Goal: Task Accomplishment & Management: Manage account settings

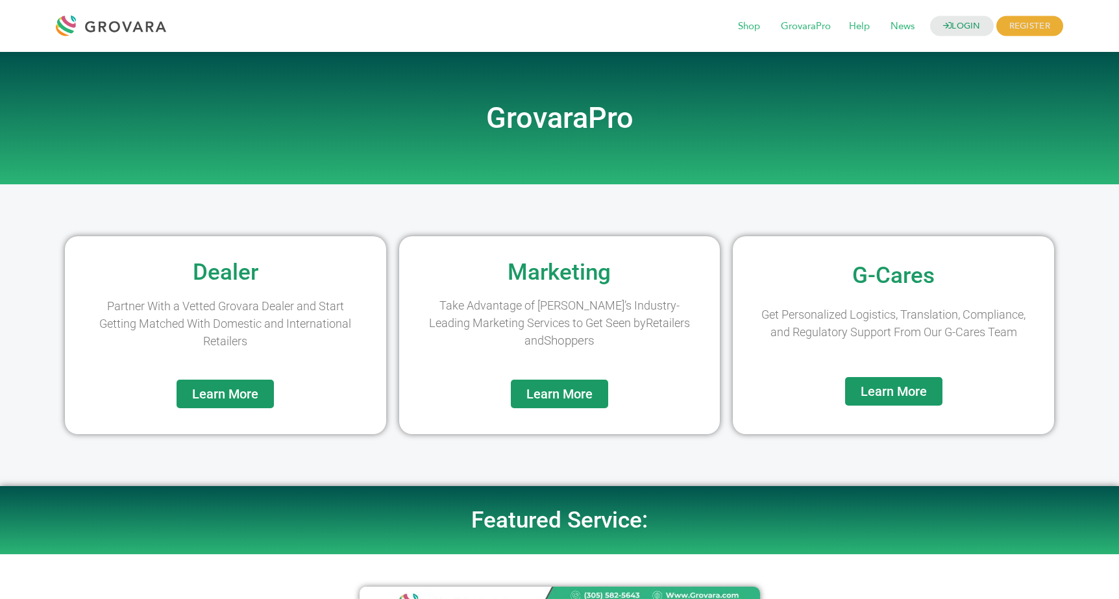
click at [913, 393] on span "Learn More" at bounding box center [893, 391] width 66 height 13
click at [547, 381] on link "Learn More" at bounding box center [559, 394] width 97 height 29
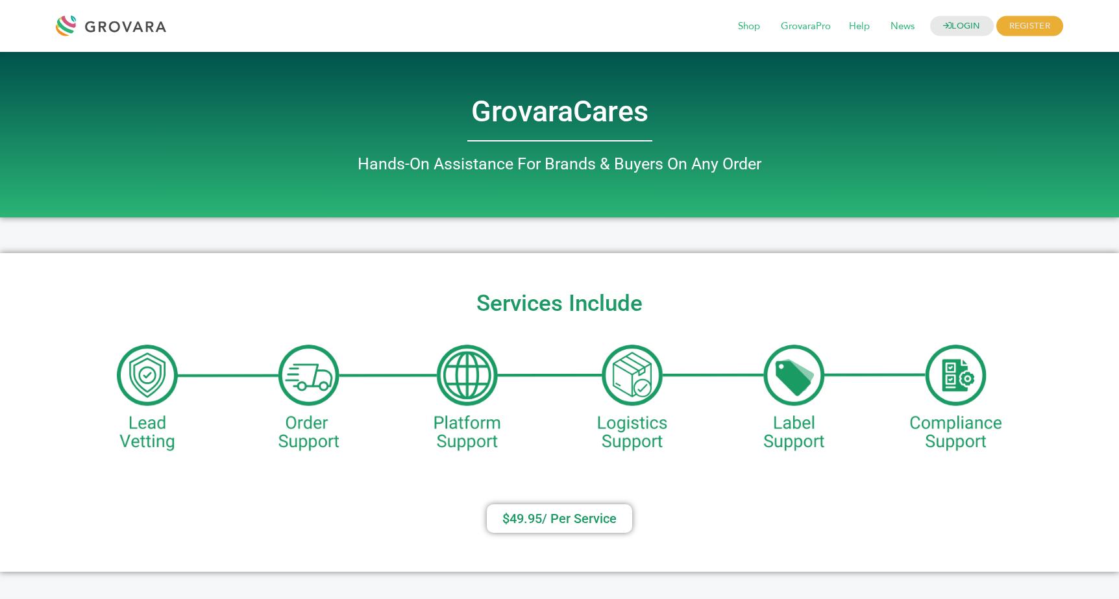
click at [524, 306] on h2 "Services Include" at bounding box center [559, 303] width 1106 height 23
drag, startPoint x: 524, startPoint y: 306, endPoint x: 721, endPoint y: 322, distance: 197.3
click at [525, 306] on h2 "Services Include" at bounding box center [559, 303] width 1106 height 23
click at [722, 322] on div "Services Include $49.95/ Per Service​" at bounding box center [559, 412] width 1119 height 319
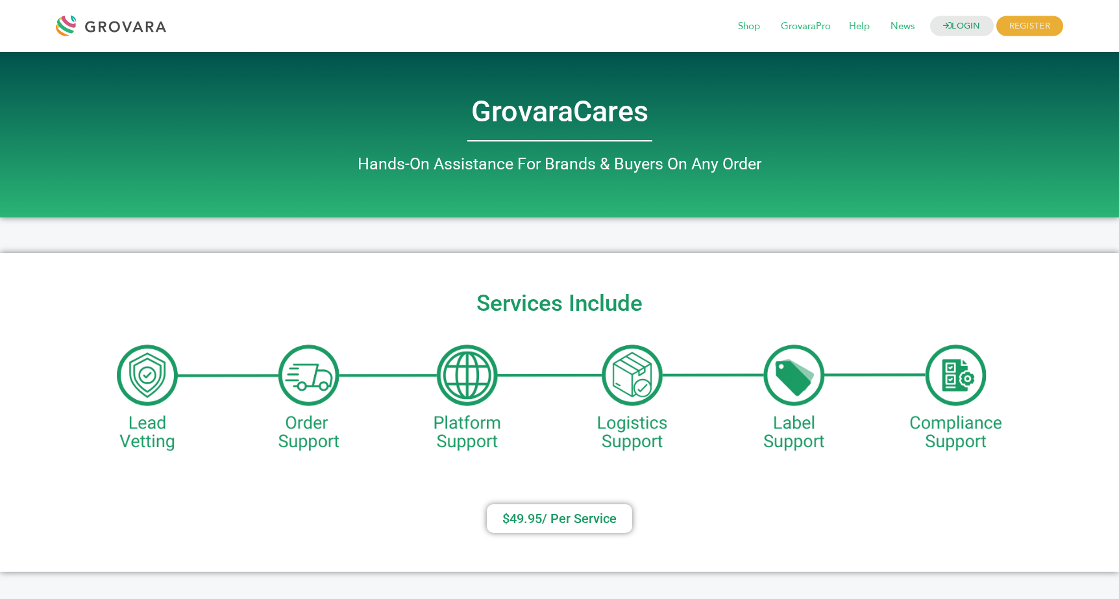
click at [707, 324] on div "Services Include $49.95/ Per Service​" at bounding box center [559, 412] width 1119 height 319
click at [608, 370] on div "Services Include $49.95/ Per Service​" at bounding box center [559, 412] width 1119 height 319
click at [607, 370] on div "Services Include $49.95/ Per Service​" at bounding box center [559, 412] width 1119 height 319
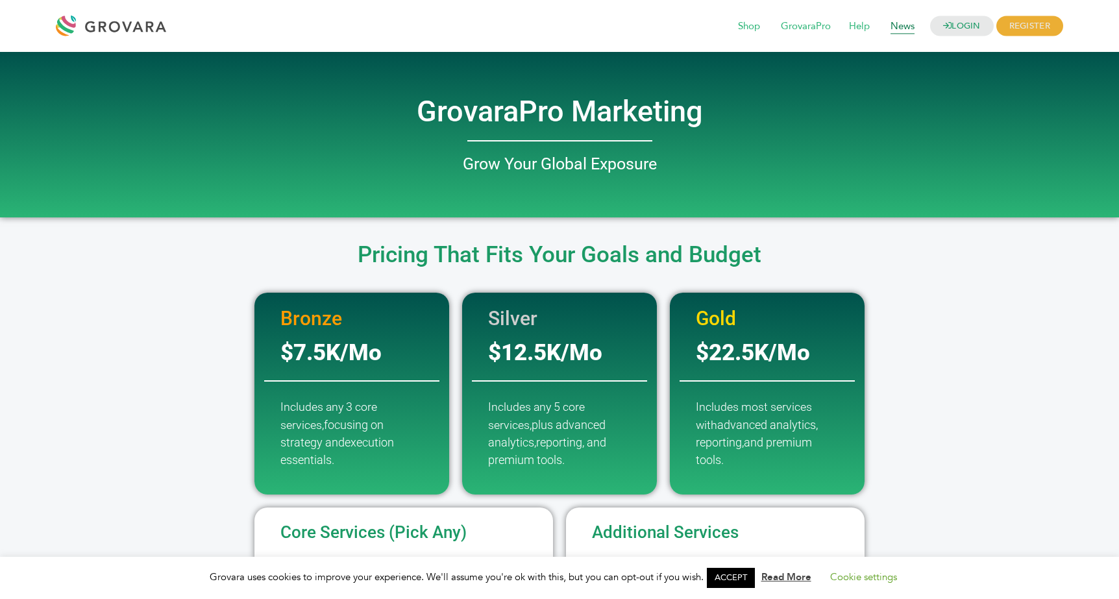
click at [910, 21] on span "News" at bounding box center [902, 26] width 42 height 25
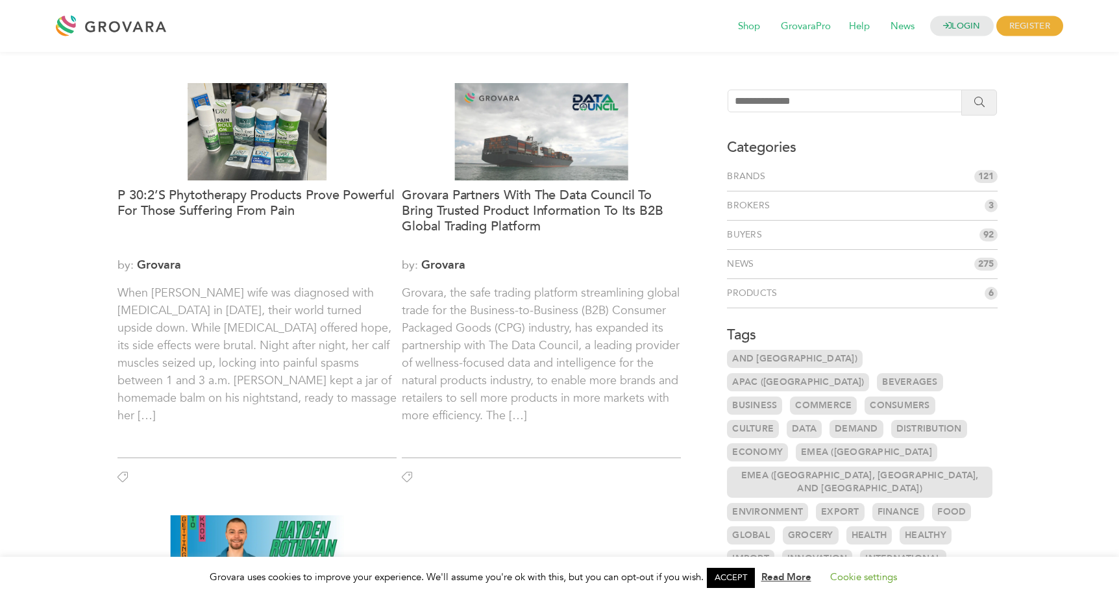
click at [818, 24] on span "GrovaraPro" at bounding box center [806, 26] width 68 height 25
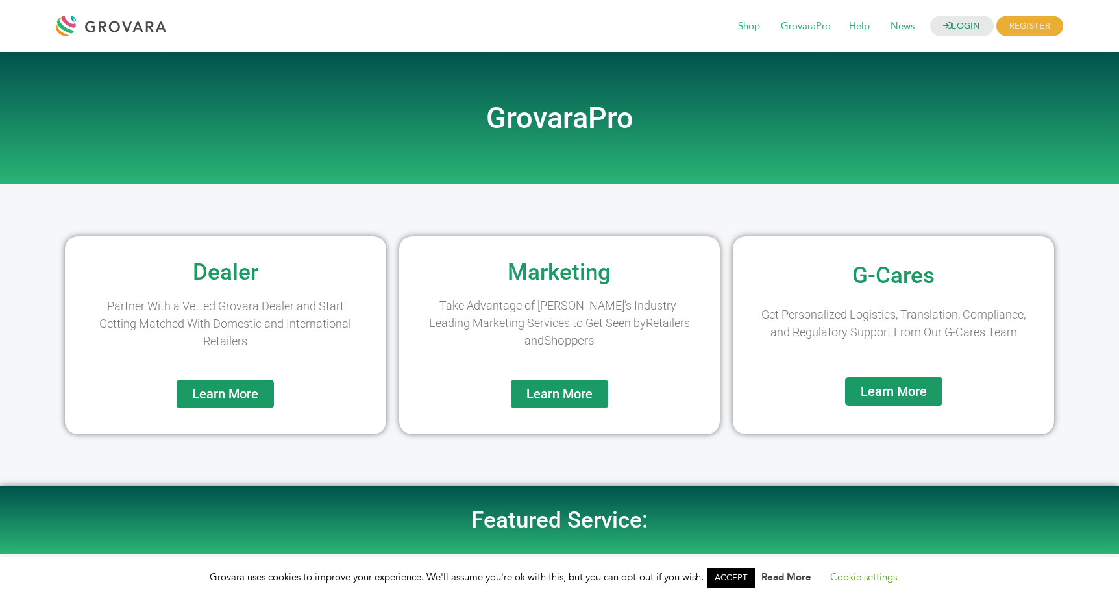
click at [888, 393] on span "Learn More" at bounding box center [893, 391] width 66 height 13
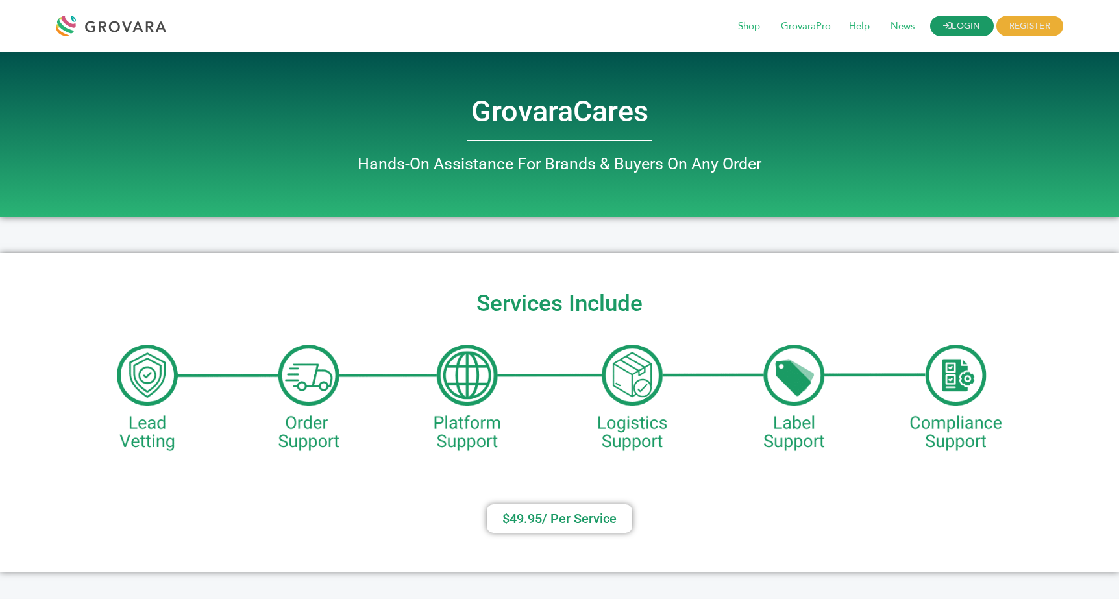
click at [930, 21] on link "LOGIN" at bounding box center [962, 26] width 64 height 20
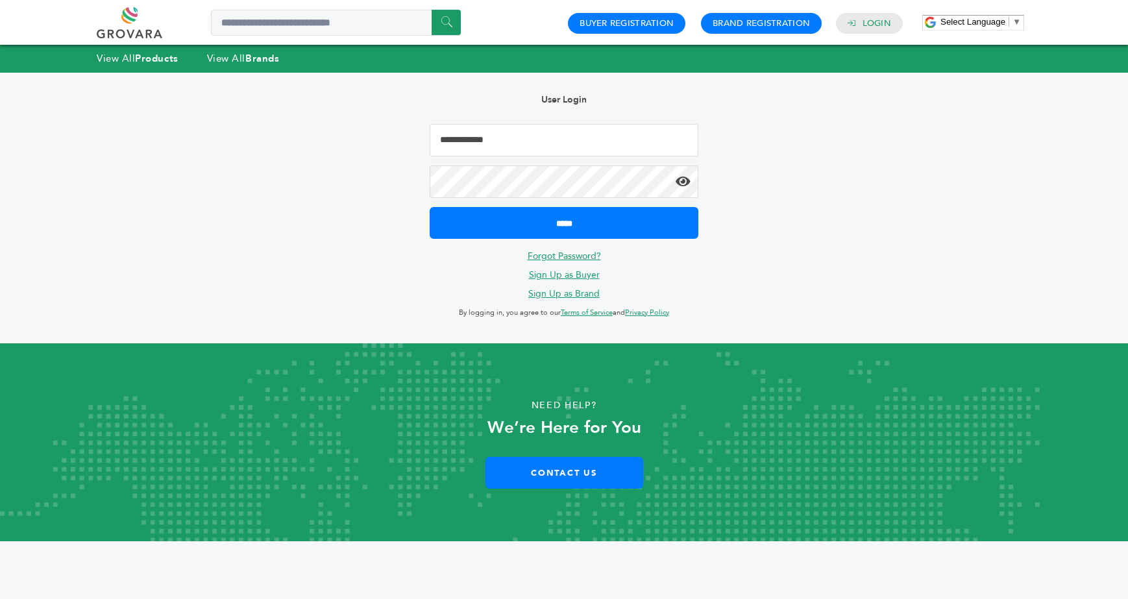
click at [564, 222] on input "*****" at bounding box center [564, 223] width 269 height 32
type input "**********"
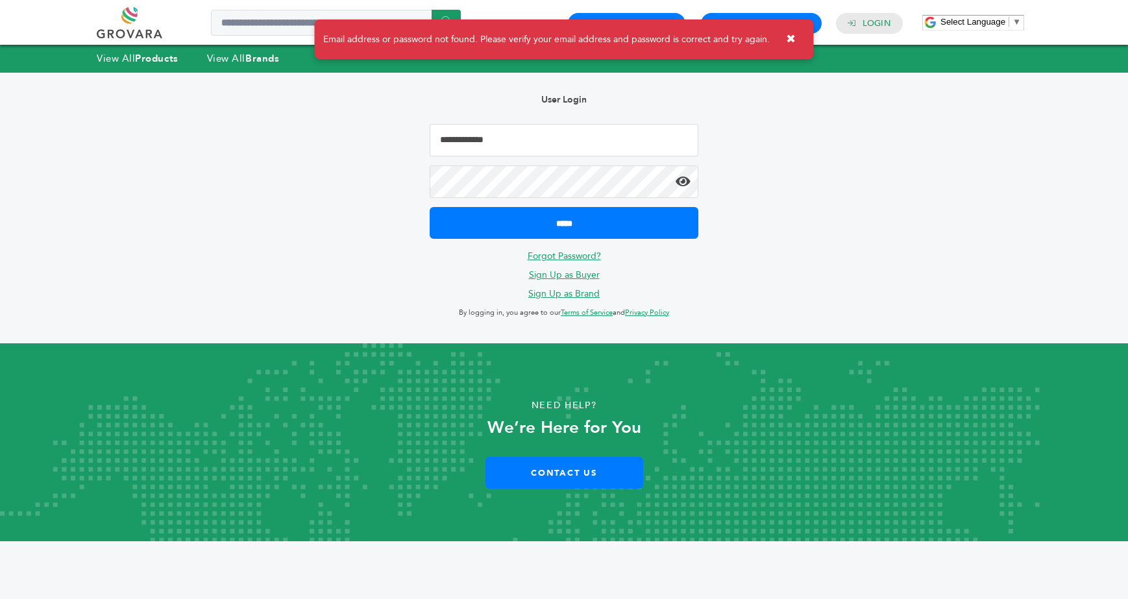
click at [472, 152] on input "Email Address" at bounding box center [564, 140] width 269 height 32
click at [473, 141] on input "Email Address" at bounding box center [564, 140] width 269 height 32
drag, startPoint x: 323, startPoint y: 136, endPoint x: 507, endPoint y: 145, distance: 183.9
click at [326, 136] on div "Hello! Grovara is best viewed on a desktop monitor. Email address or password n…" at bounding box center [564, 208] width 1076 height 271
click at [509, 145] on input "Email Address" at bounding box center [564, 140] width 269 height 32
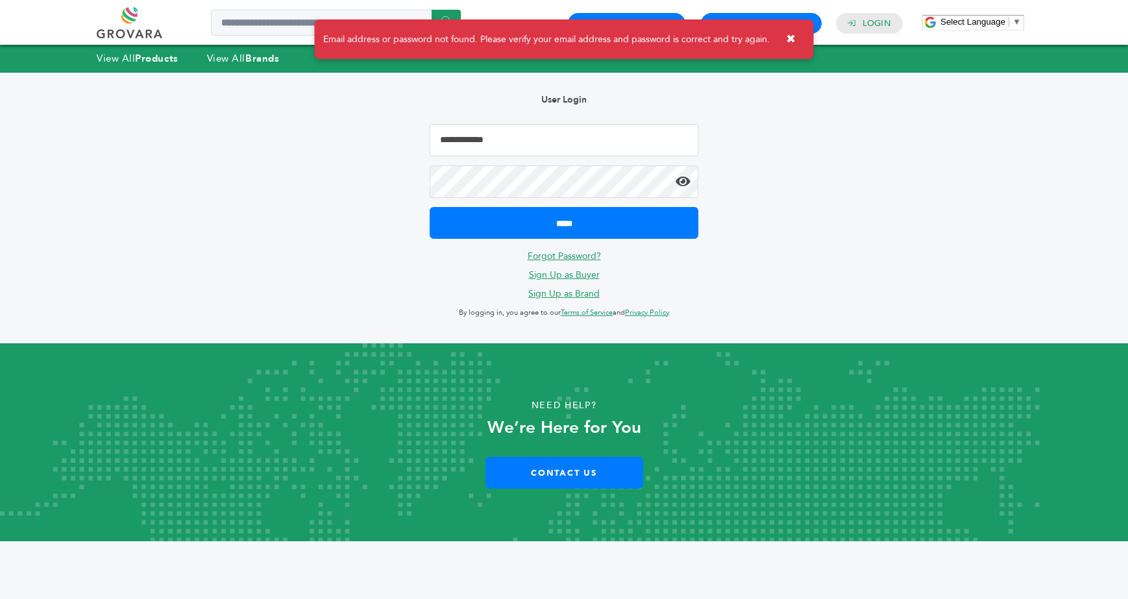
click at [510, 147] on input "Email Address" at bounding box center [564, 140] width 269 height 32
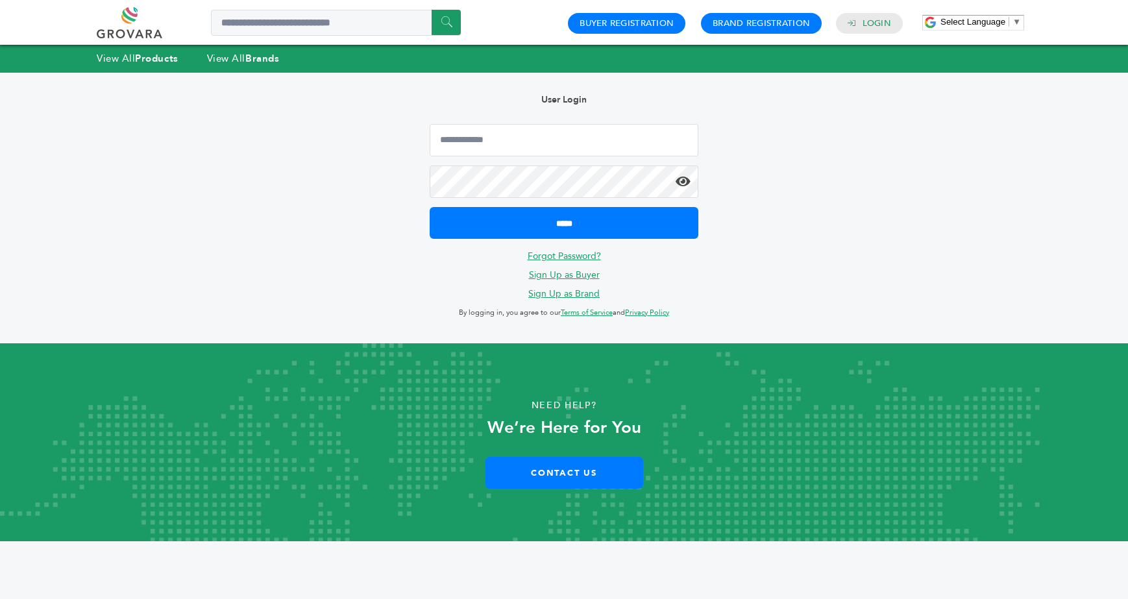
click at [869, 12] on div "Buyer Registration Brand Registration Login" at bounding box center [735, 23] width 348 height 22
click at [868, 18] on link "Login" at bounding box center [876, 24] width 29 height 12
click at [480, 152] on input "Email Address" at bounding box center [564, 140] width 269 height 32
click at [478, 131] on input "Email Address" at bounding box center [564, 140] width 269 height 32
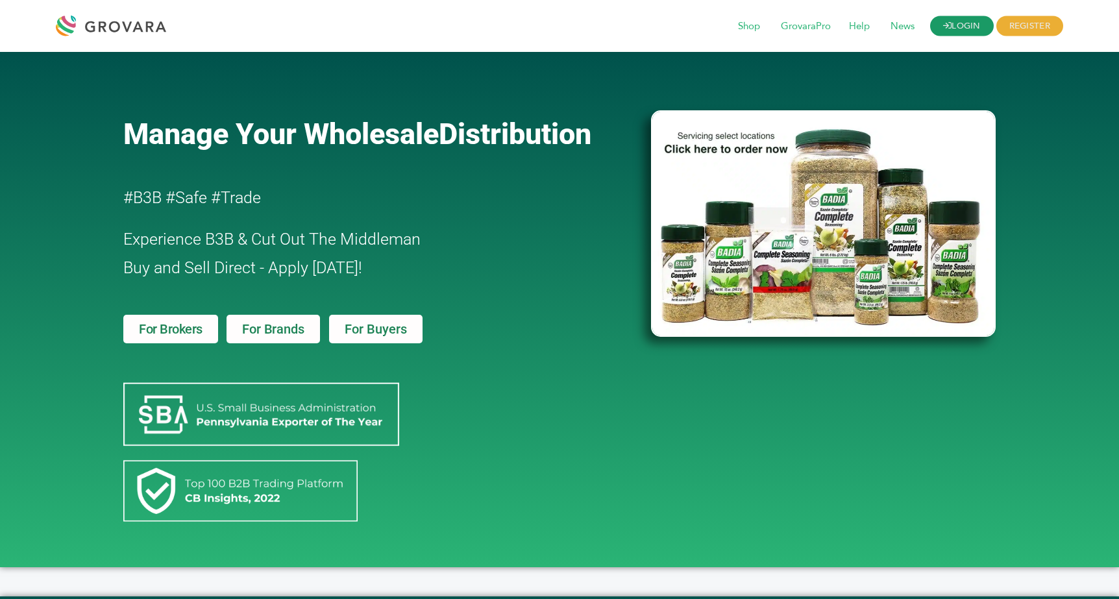
click at [964, 25] on link "LOGIN" at bounding box center [962, 26] width 64 height 20
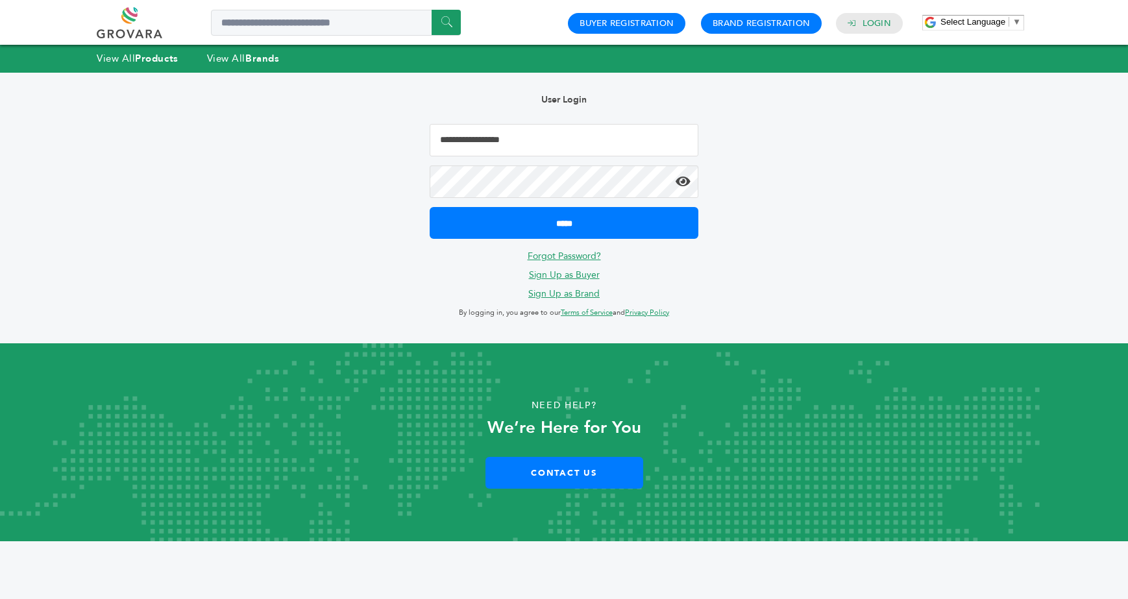
type input "**********"
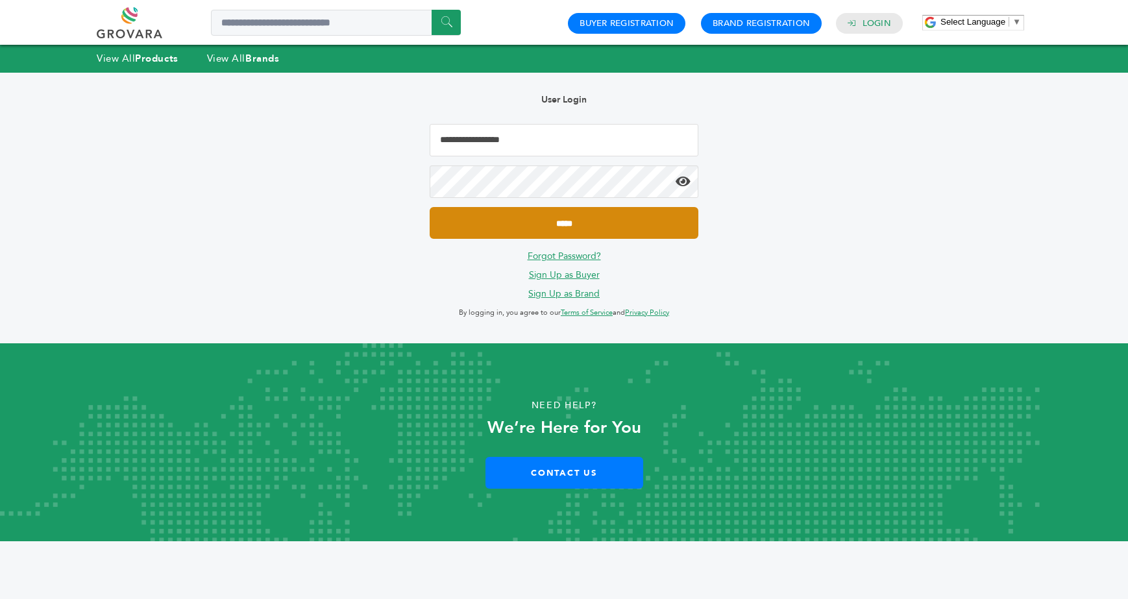
click at [567, 220] on input "*****" at bounding box center [564, 223] width 269 height 32
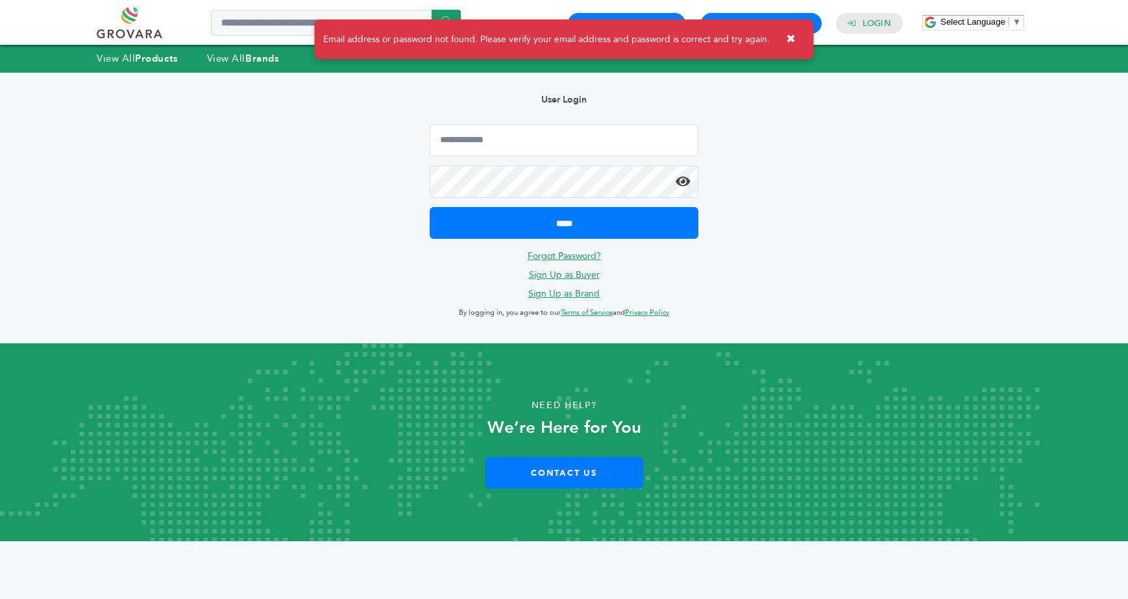
click at [271, 110] on div "Hello! Grovara is best viewed on a desktop monitor. Email address or password n…" at bounding box center [564, 208] width 1076 height 271
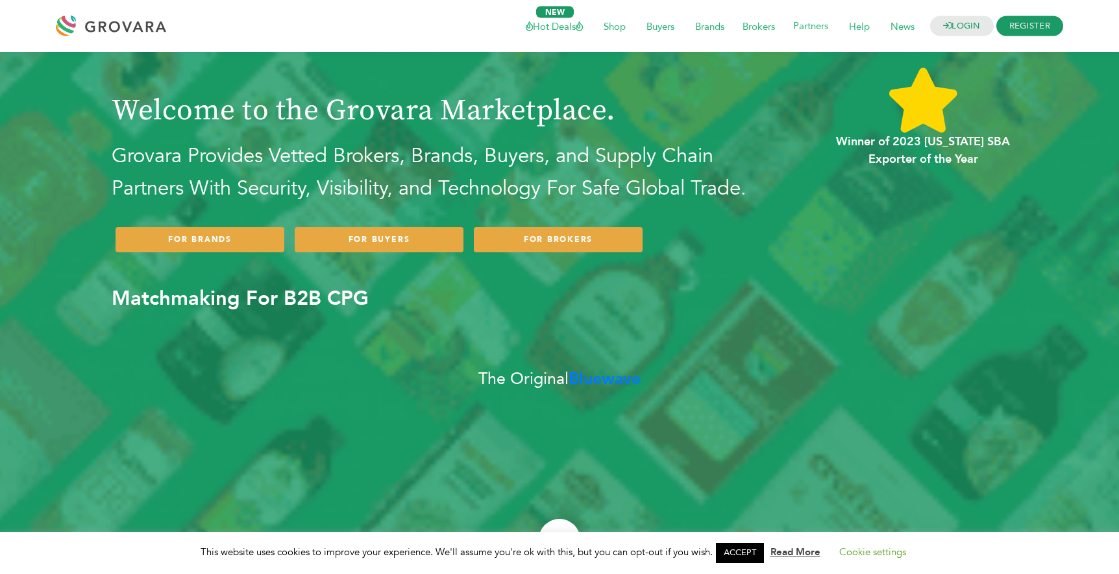
click at [930, 18] on li "LOGIN" at bounding box center [962, 26] width 65 height 20
click at [936, 23] on link "LOGIN" at bounding box center [962, 26] width 64 height 20
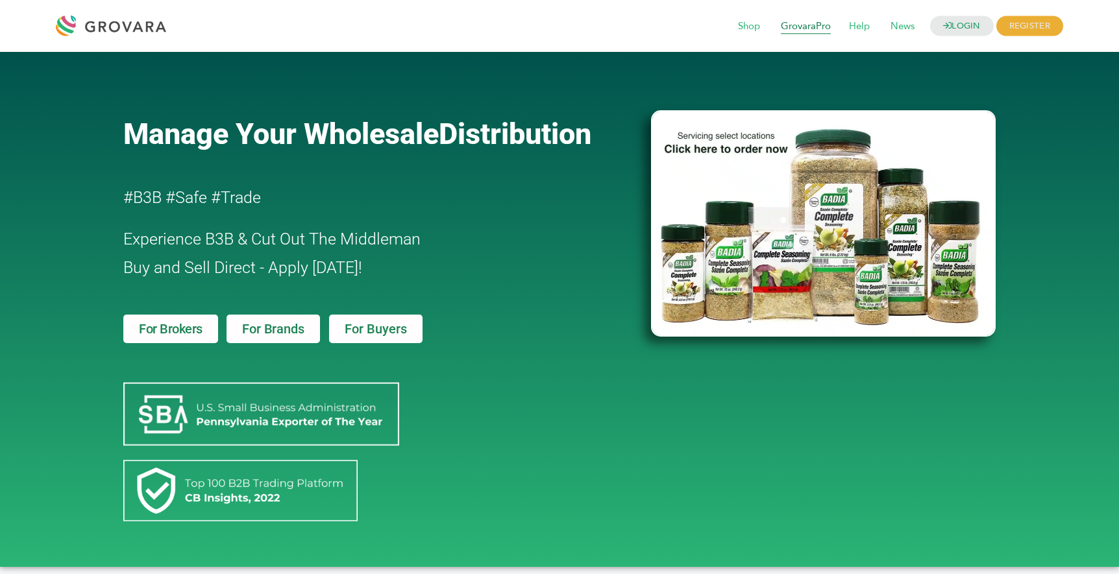
click at [809, 25] on span "GrovaraPro" at bounding box center [806, 26] width 68 height 25
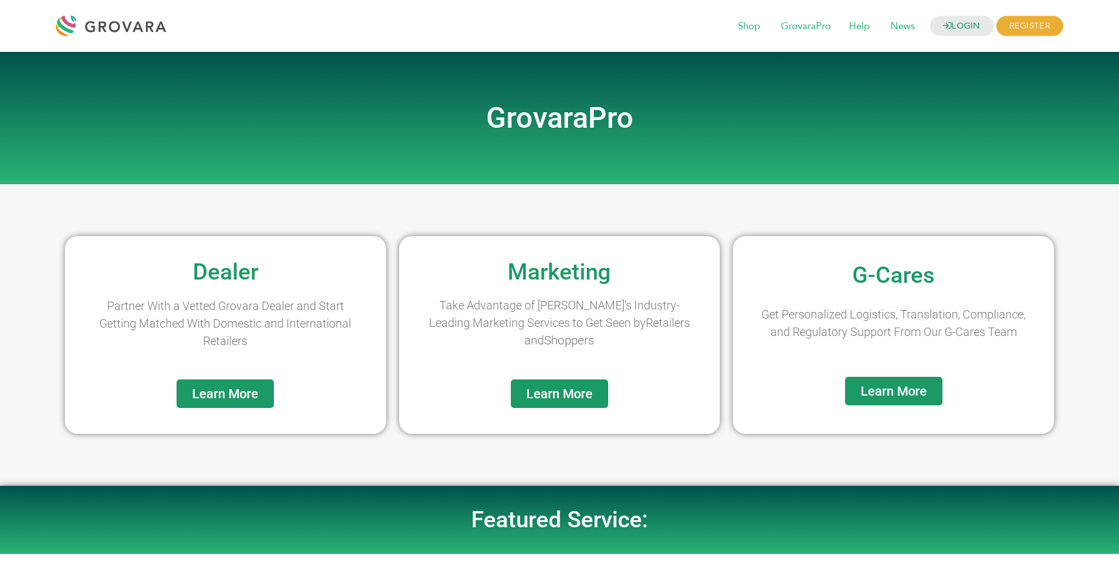
click at [899, 391] on span "Learn More" at bounding box center [893, 391] width 66 height 13
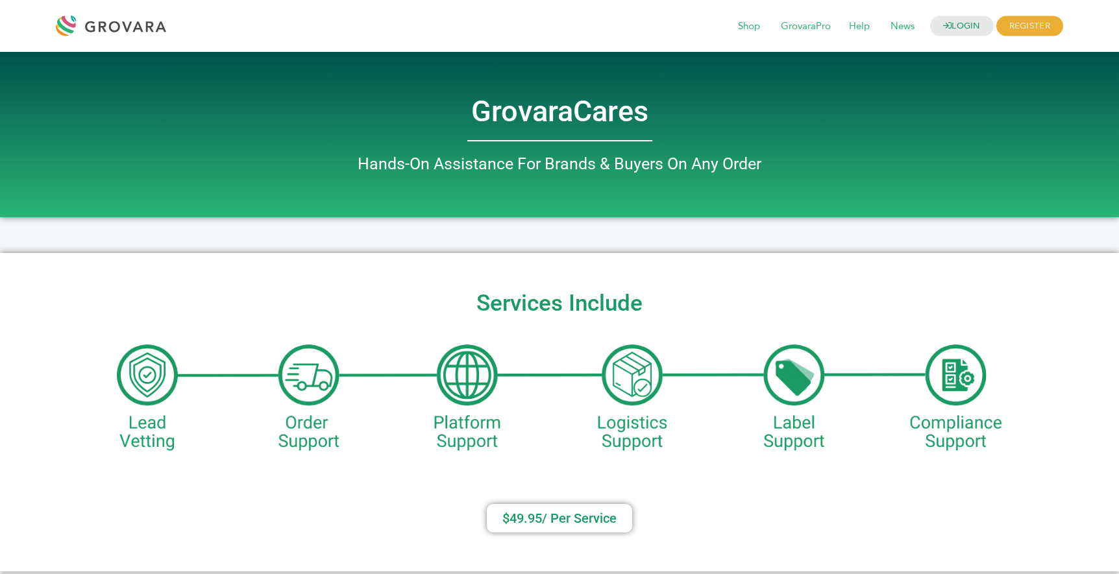
click at [790, 379] on img at bounding box center [559, 396] width 884 height 118
